Goal: Find specific page/section: Find specific page/section

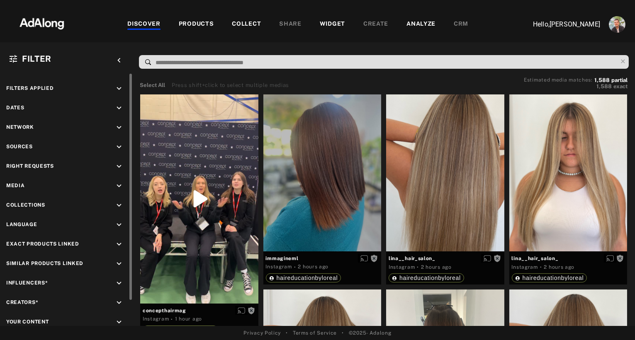
click at [118, 163] on icon "keyboard_arrow_down" at bounding box center [118, 166] width 9 height 9
click at [38, 183] on div "Agreed" at bounding box center [73, 186] width 105 height 9
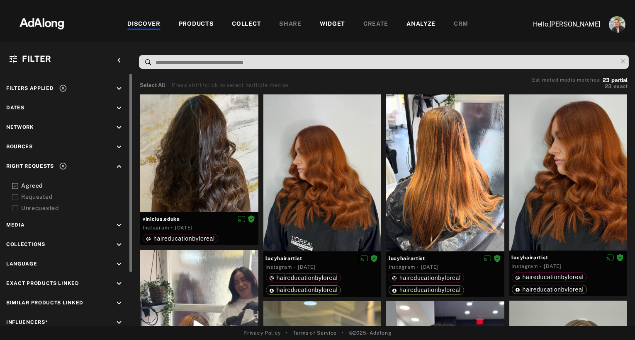
click at [38, 183] on div "Agreed" at bounding box center [73, 186] width 105 height 9
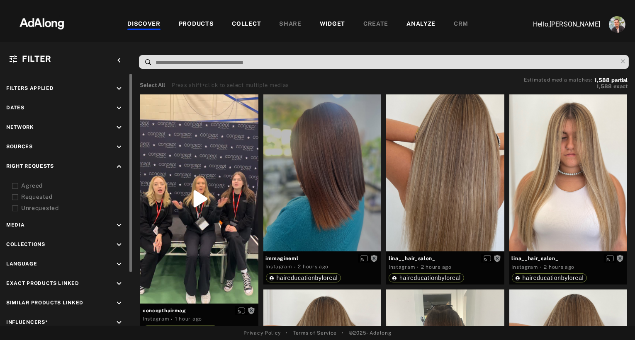
click at [28, 184] on div "Agreed" at bounding box center [73, 186] width 105 height 9
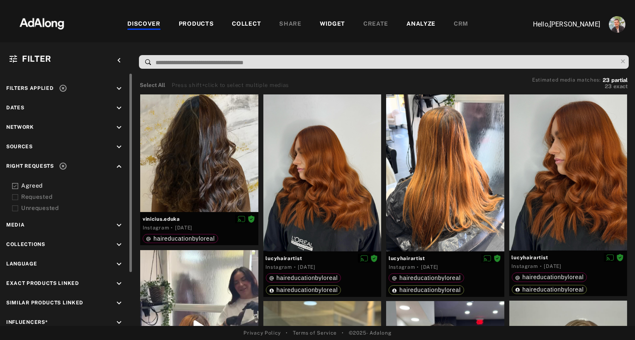
click at [28, 184] on div "Agreed" at bounding box center [73, 186] width 105 height 9
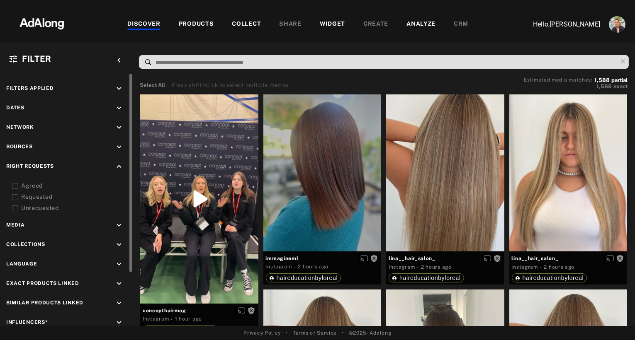
click at [243, 26] on div "COLLECT" at bounding box center [246, 24] width 29 height 10
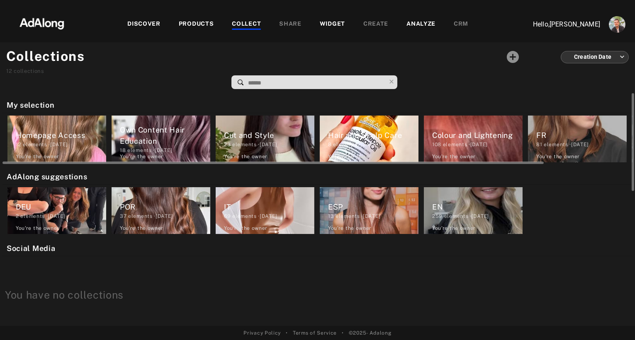
click at [61, 136] on div "Homepage Access" at bounding box center [61, 135] width 90 height 11
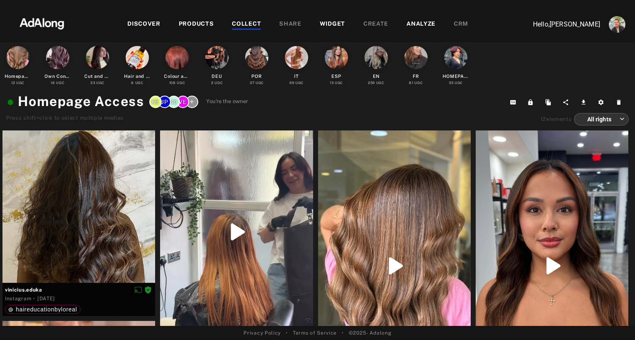
click at [36, 22] on img at bounding box center [41, 22] width 73 height 25
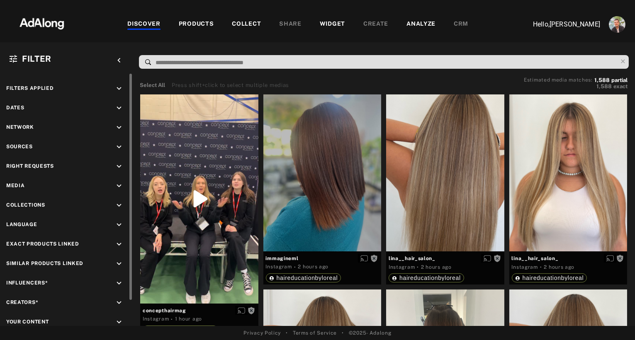
click at [120, 108] on icon "keyboard_arrow_down" at bounding box center [118, 108] width 9 height 9
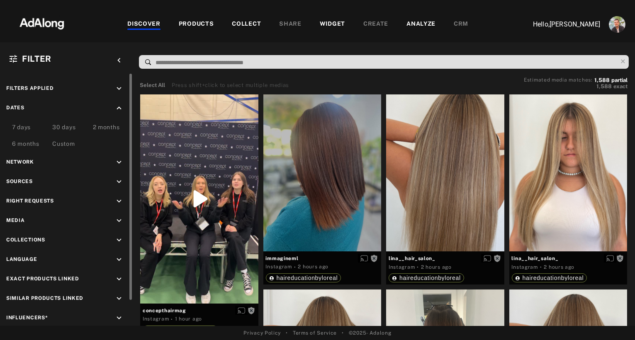
click at [61, 127] on div "30 days" at bounding box center [63, 128] width 23 height 10
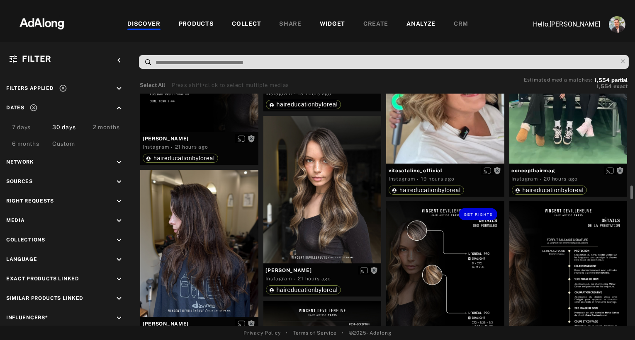
scroll to position [1408, 0]
